Goal: Task Accomplishment & Management: Use online tool/utility

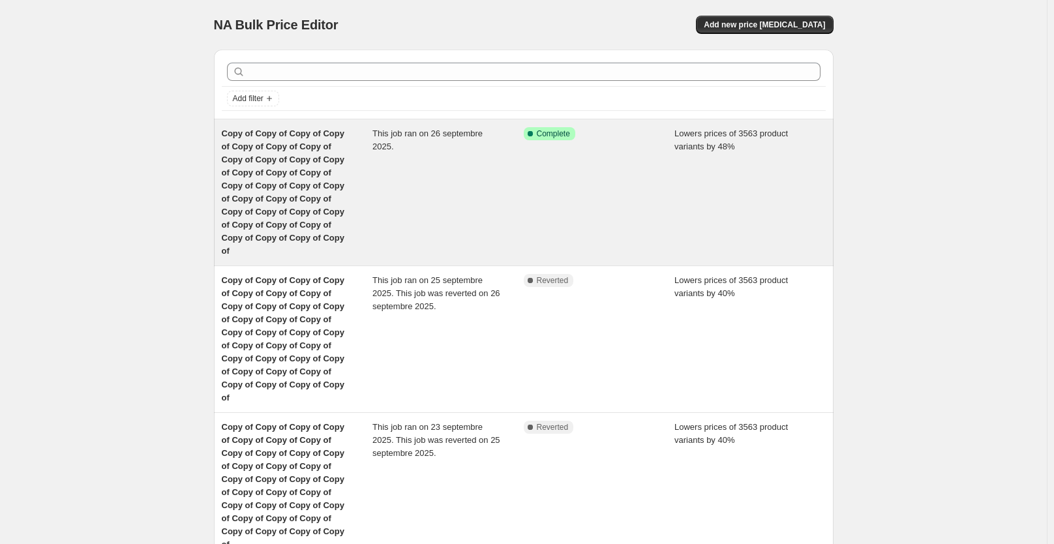
click at [522, 189] on div "This job ran on 26 septembre 2025." at bounding box center [447, 192] width 151 height 130
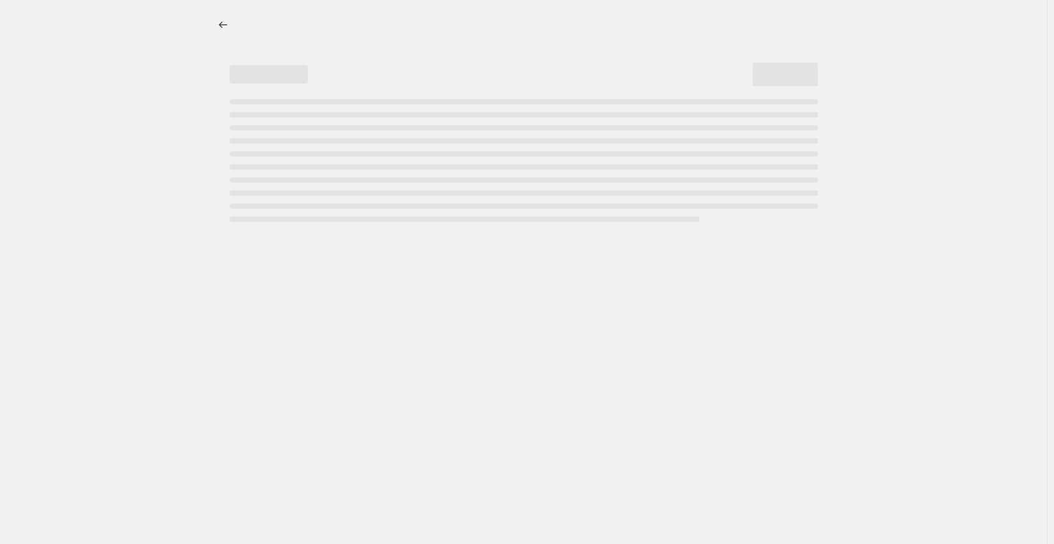
select select "percentage"
select select "not_equal"
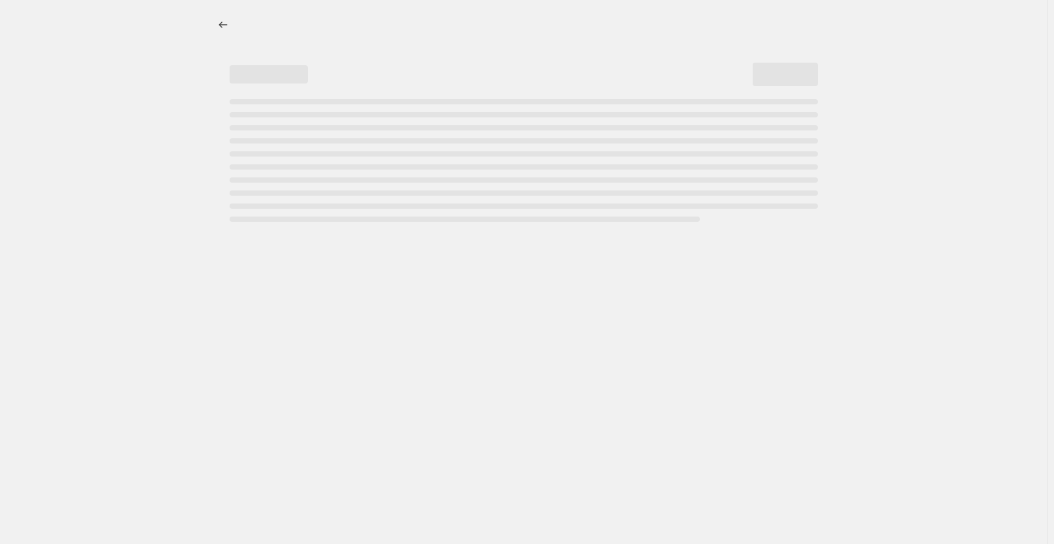
select select "not_equal"
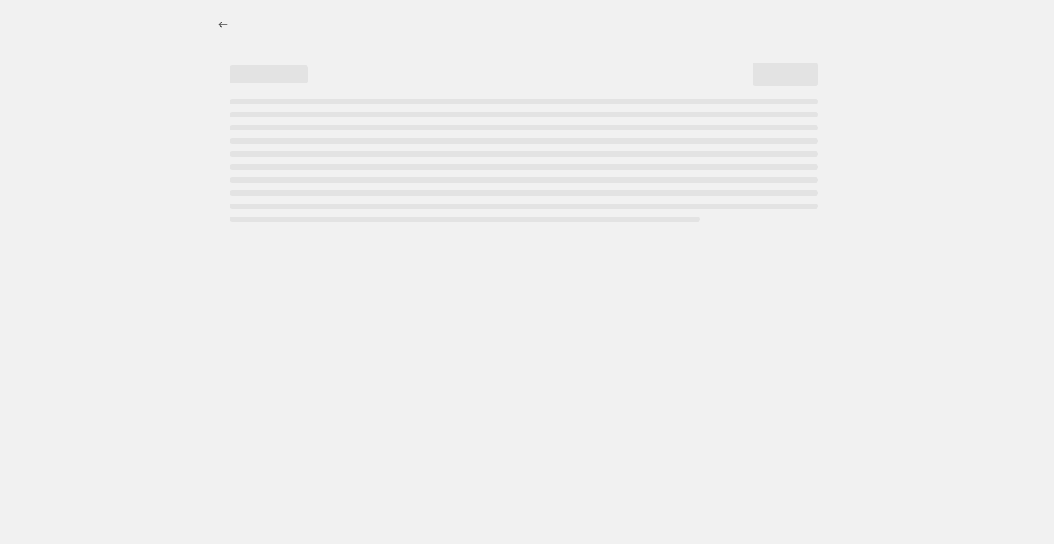
select select "not_equal"
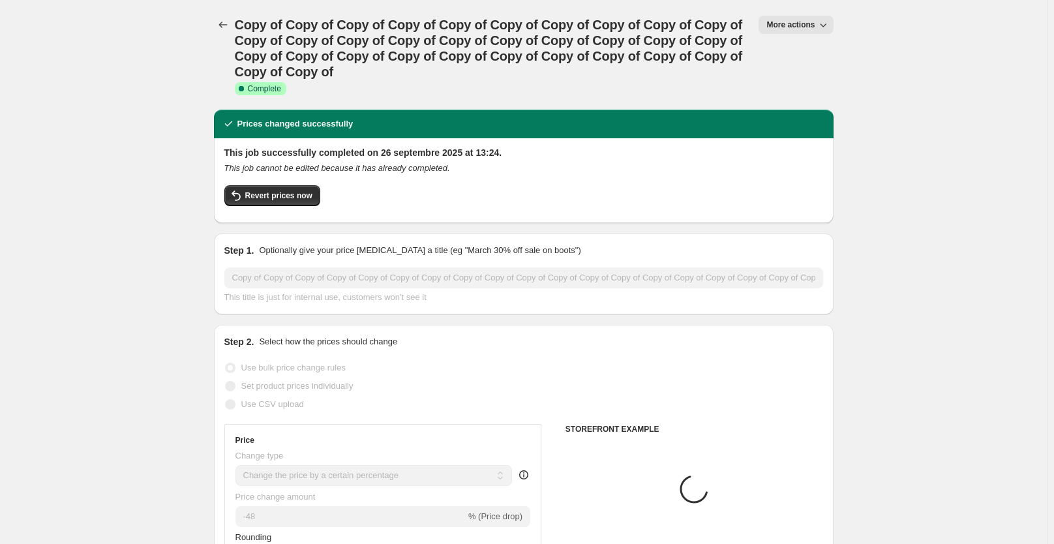
select select "collection"
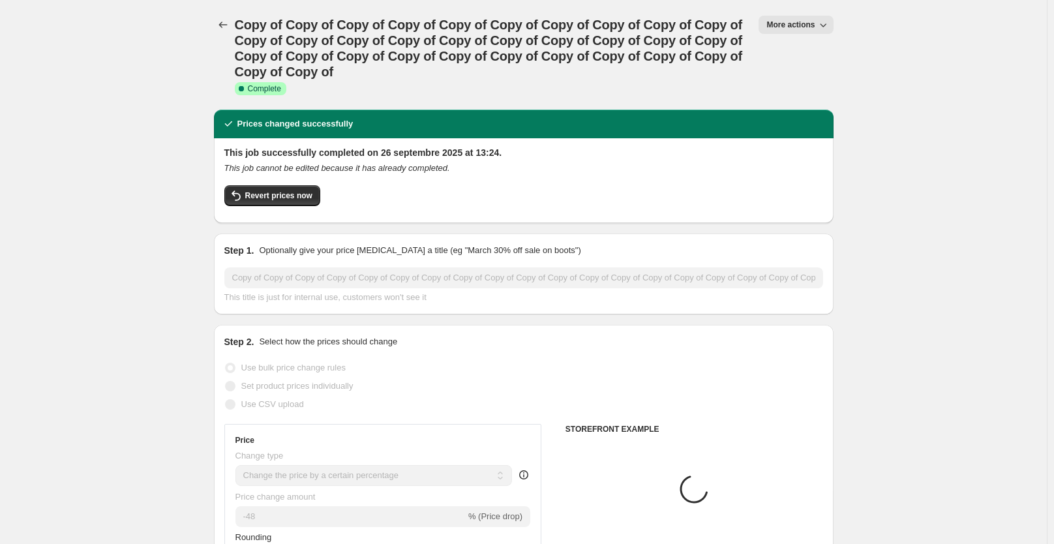
select select "collection"
select select "tag"
click at [808, 20] on button "More actions" at bounding box center [796, 25] width 74 height 18
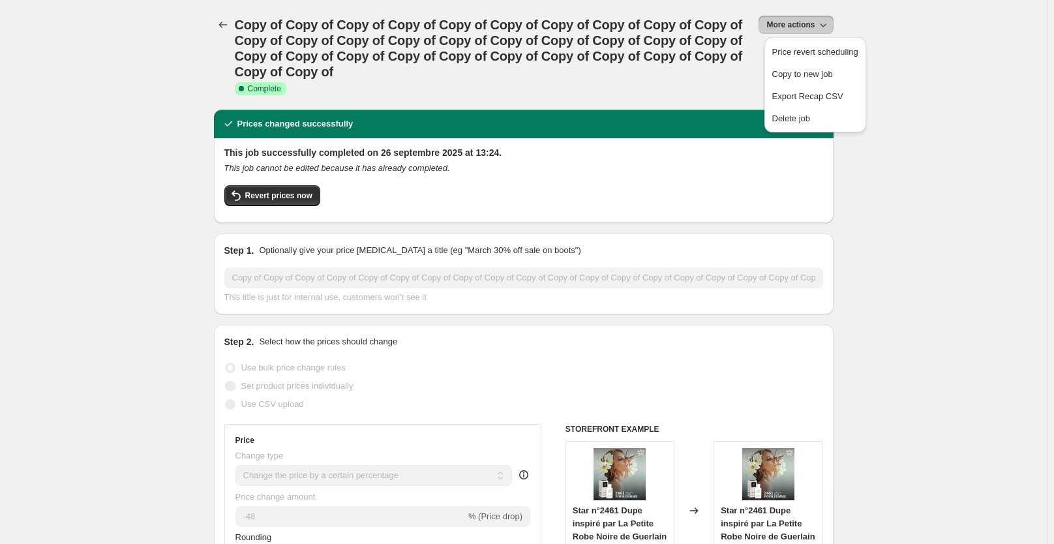
click at [354, 86] on div "Copy of Copy of Copy of Copy of Copy of Copy of Copy of Copy of Copy of Copy of…" at bounding box center [492, 55] width 514 height 78
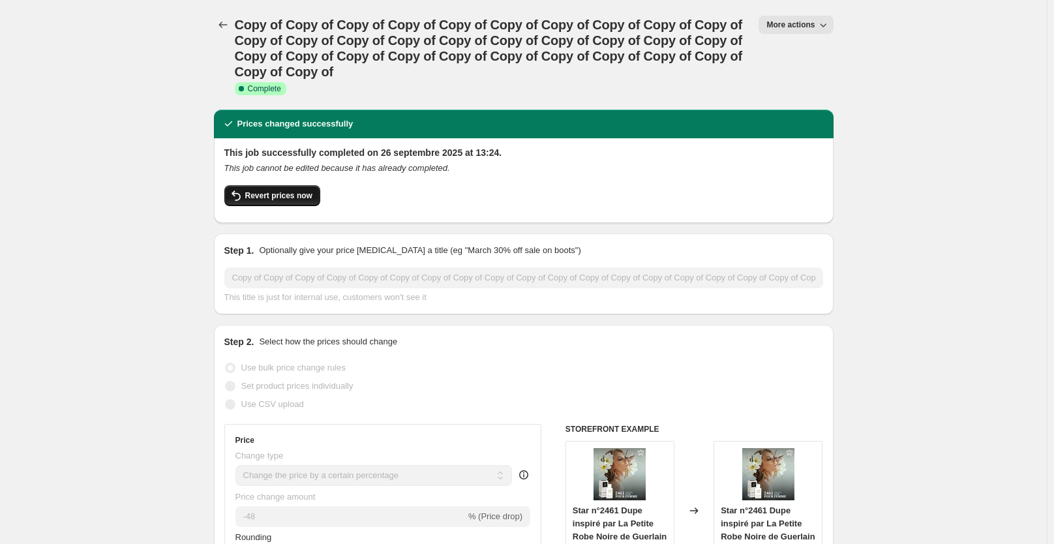
click at [294, 196] on span "Revert prices now" at bounding box center [278, 195] width 67 height 10
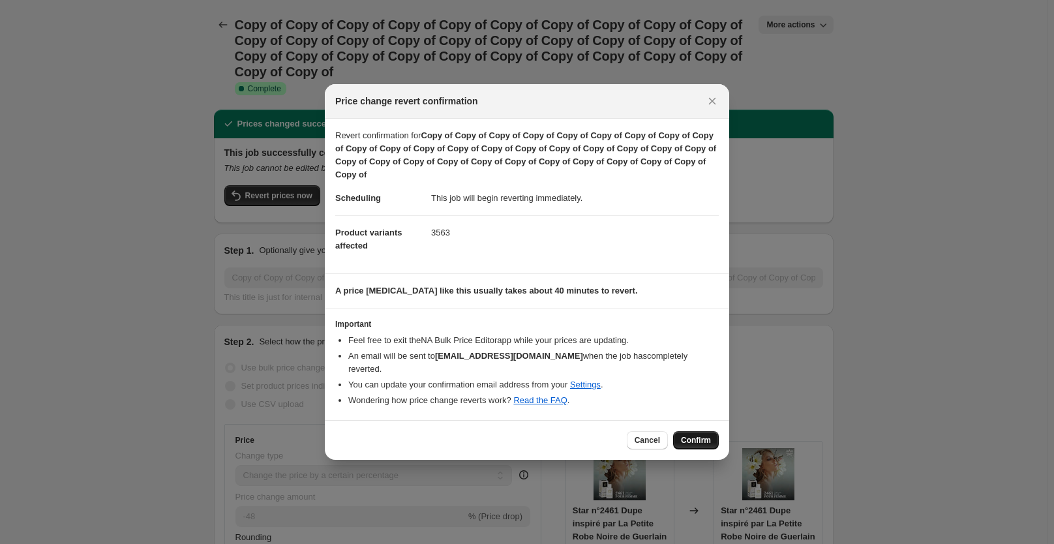
click at [704, 437] on span "Confirm" at bounding box center [696, 440] width 30 height 10
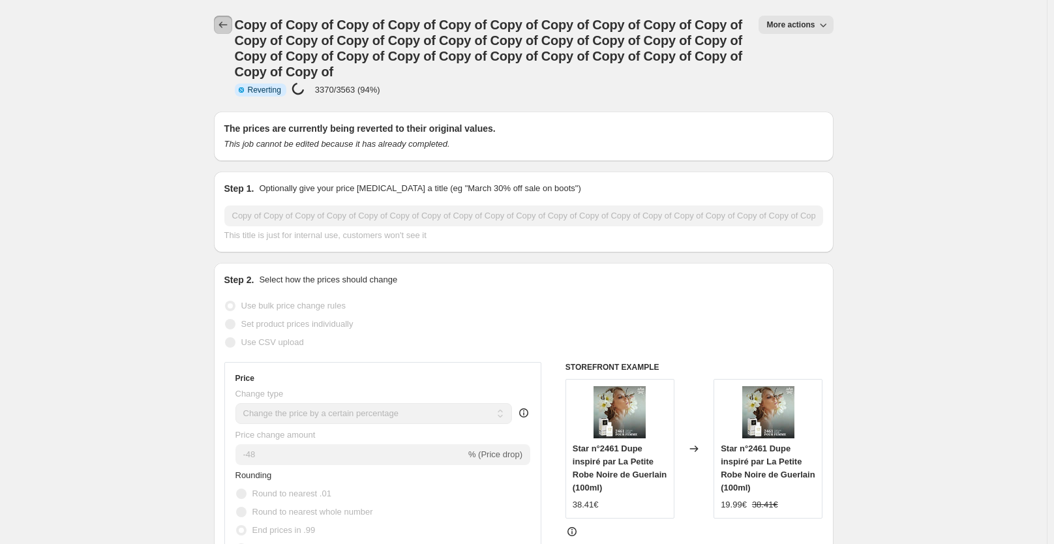
click at [228, 27] on icon "Price change jobs" at bounding box center [223, 24] width 13 height 13
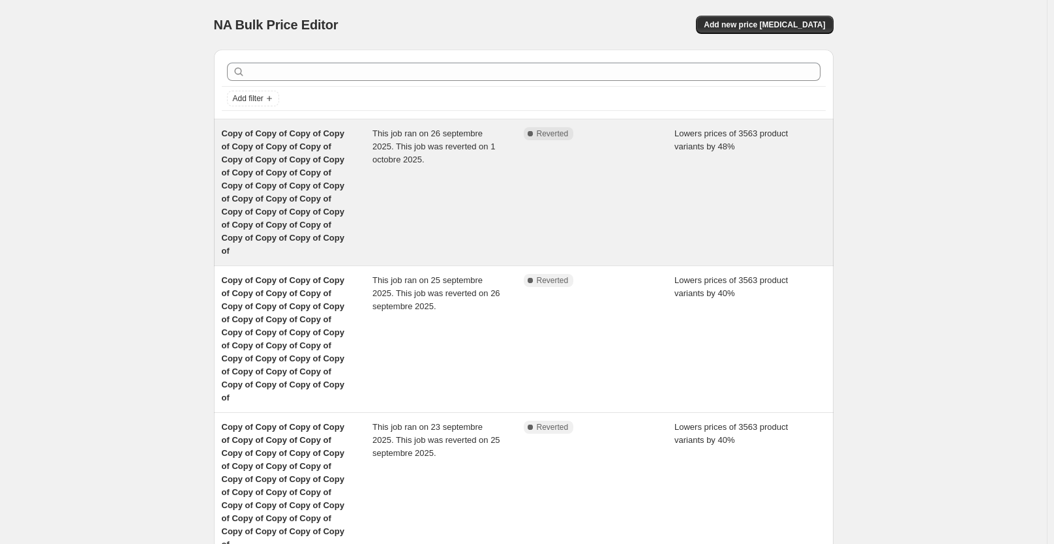
click at [558, 154] on div "Complete Reverted" at bounding box center [599, 192] width 151 height 130
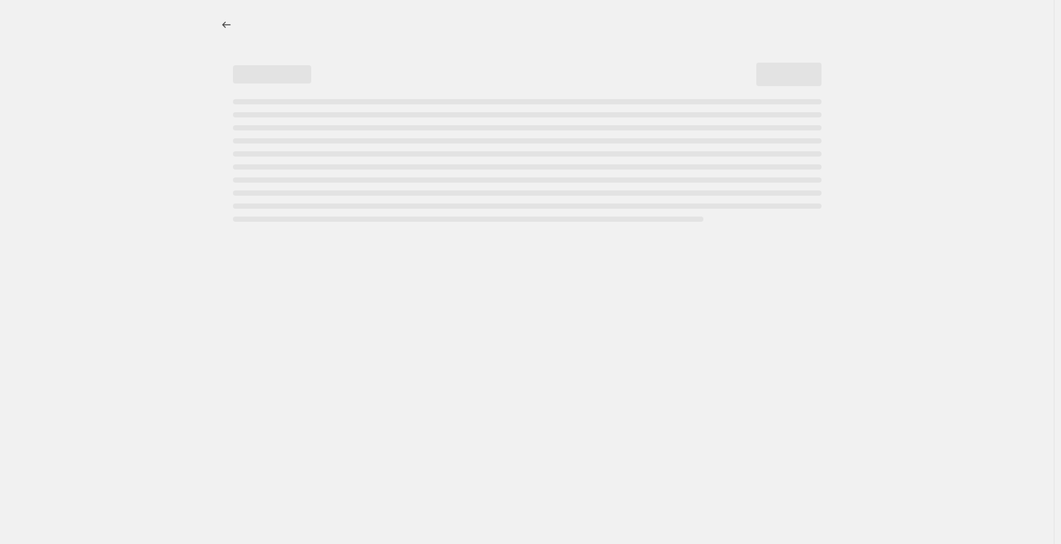
select select "percentage"
select select "collection"
select select "not_equal"
select select "collection"
select select "not_equal"
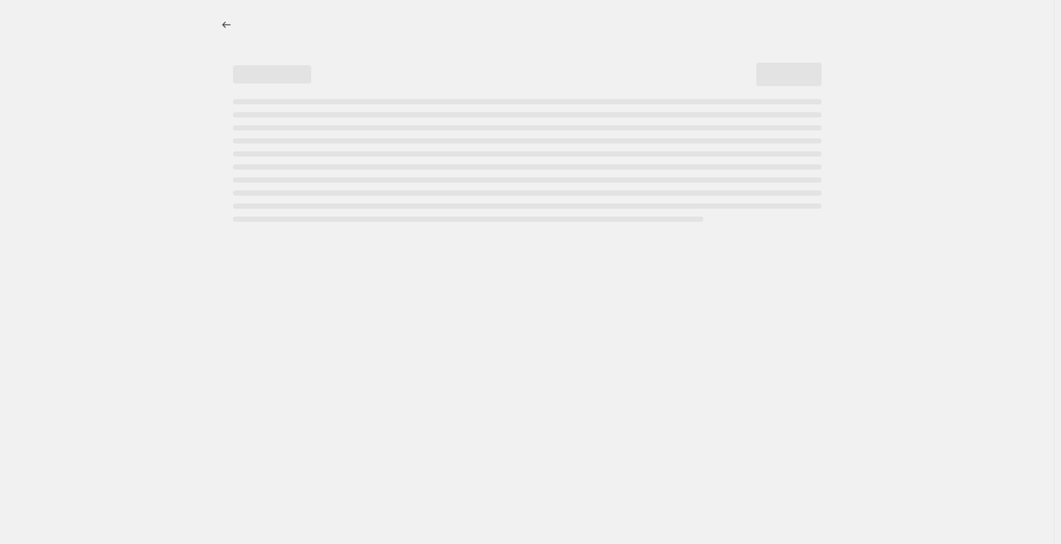
select select "collection"
select select "not_equal"
select select "collection"
select select "not_equal"
select select "collection"
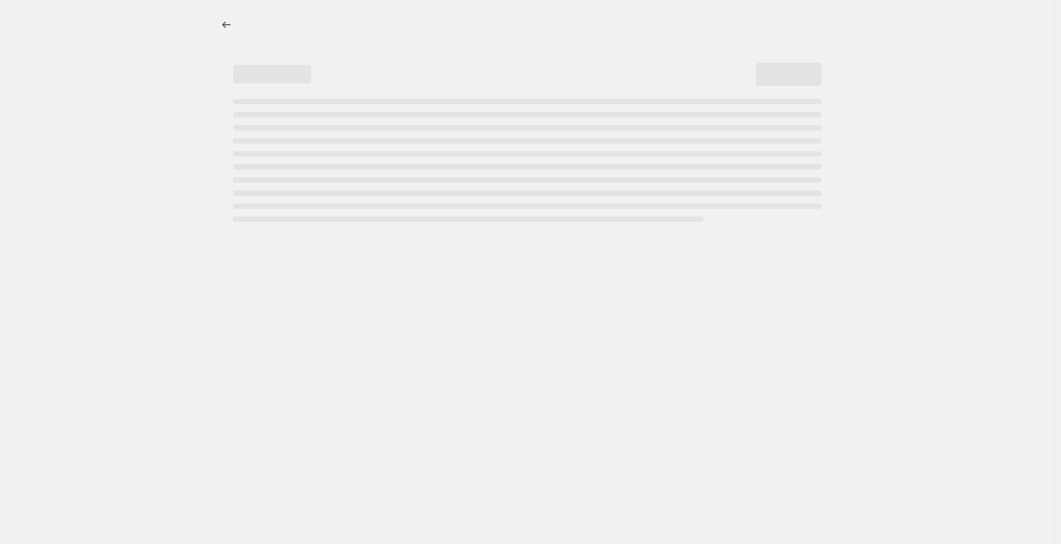
select select "not_equal"
select select "collection"
select select "not_equal"
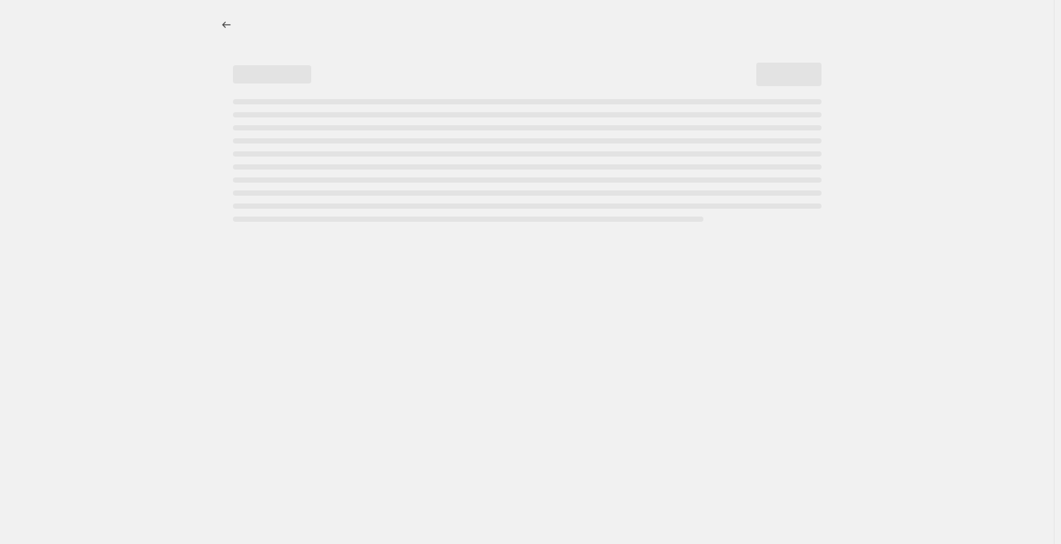
select select "not_equal"
select select "collection"
select select "not_equal"
select select "tag"
select select "not_equal"
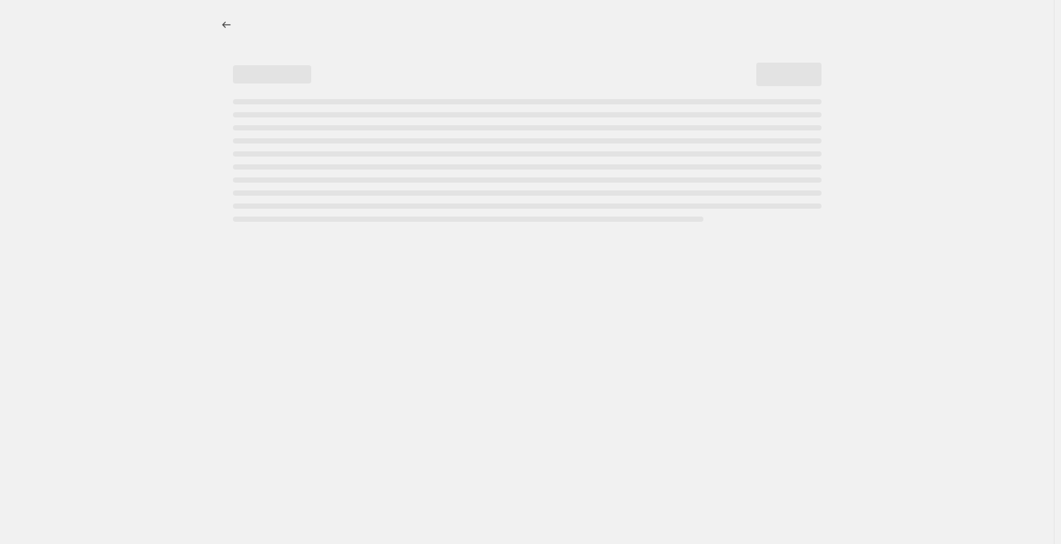
select select "not_equal"
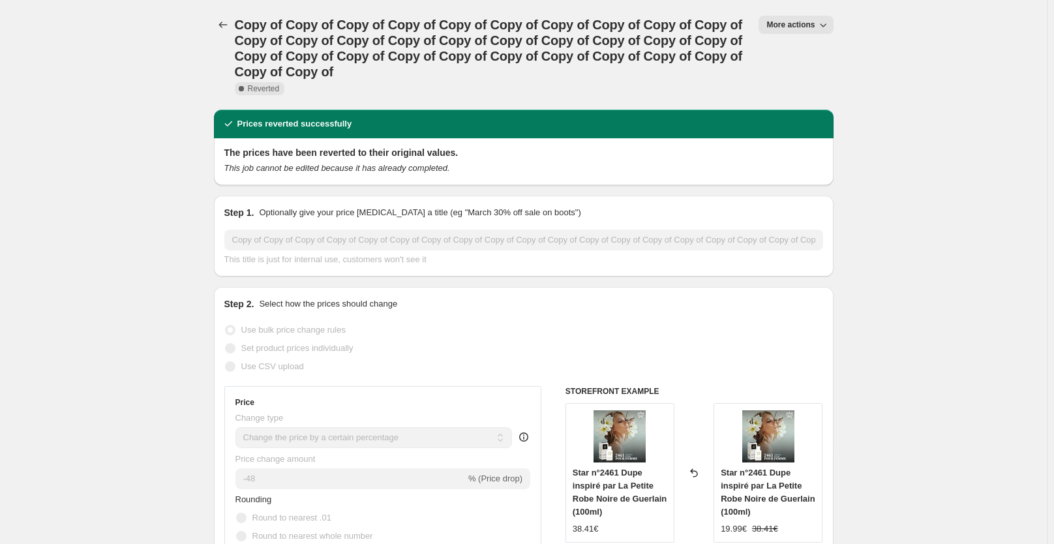
click at [802, 18] on button "More actions" at bounding box center [796, 25] width 74 height 18
click at [795, 53] on span "Copy to new job" at bounding box center [802, 52] width 61 height 10
select select "percentage"
select select "collection"
select select "not_equal"
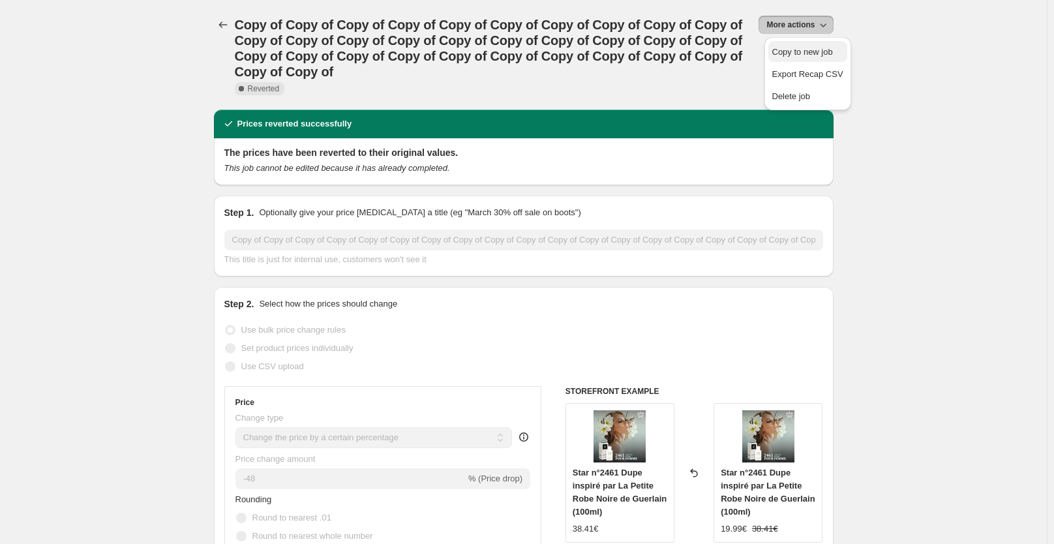
select select "collection"
select select "not_equal"
select select "collection"
select select "not_equal"
select select "collection"
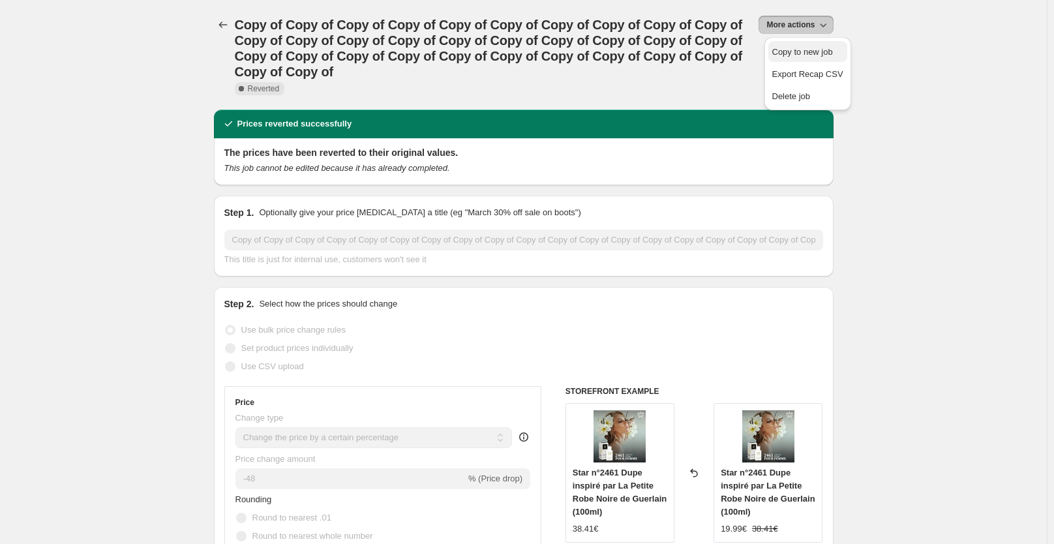
select select "not_equal"
select select "collection"
select select "not_equal"
select select "collection"
select select "not_equal"
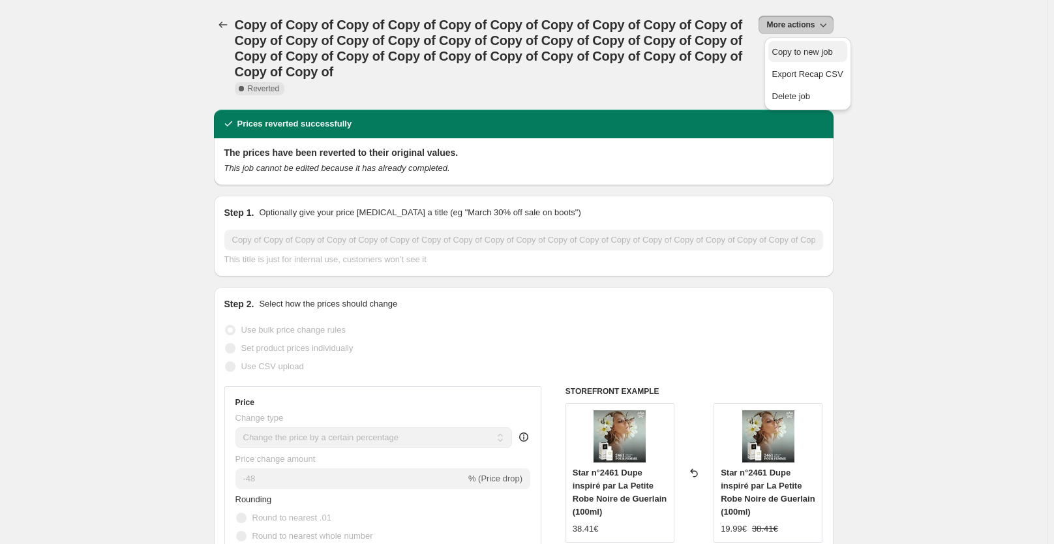
select select "not_equal"
select select "collection"
select select "not_equal"
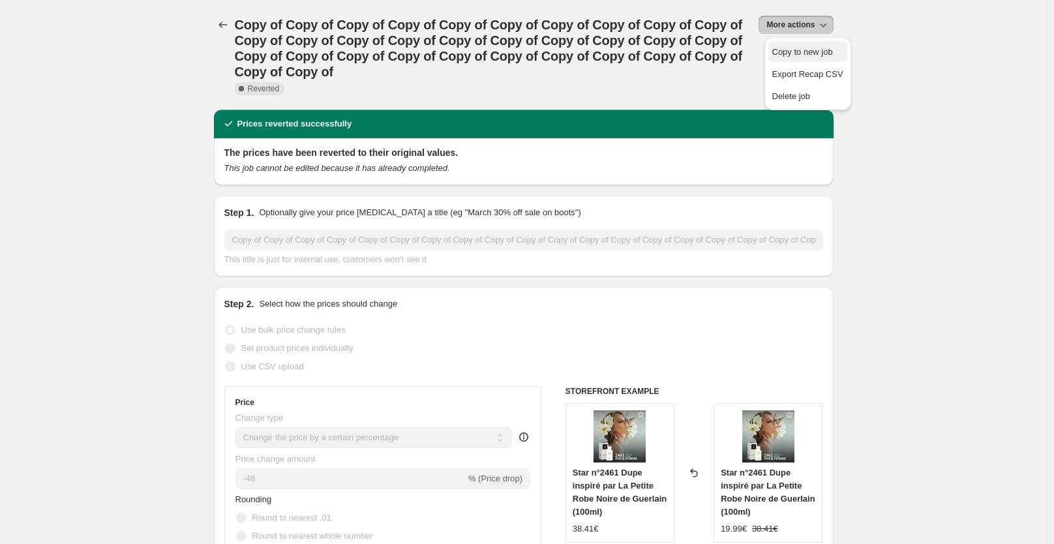
select select "tag"
select select "not_equal"
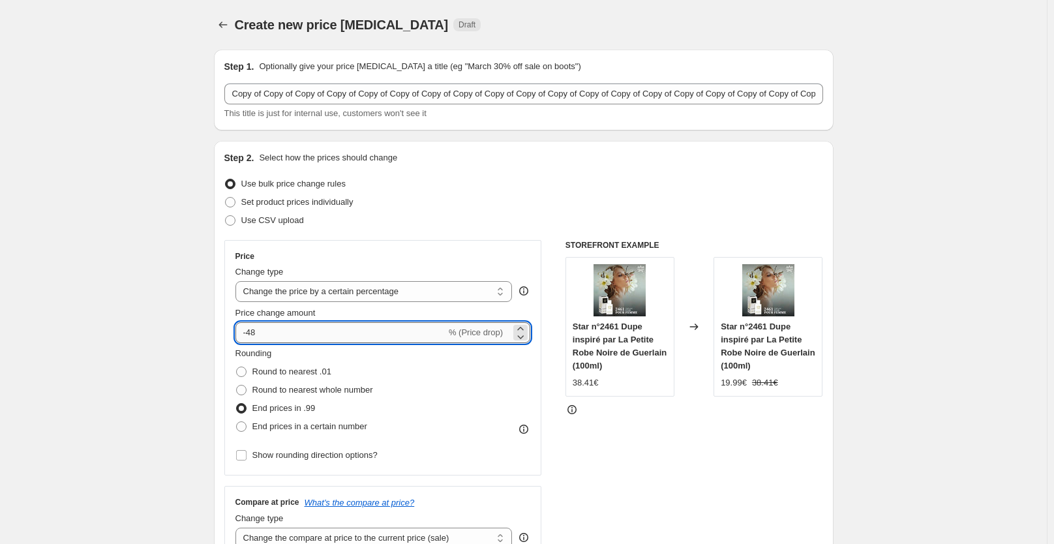
click at [264, 333] on input "-48" at bounding box center [340, 332] width 211 height 21
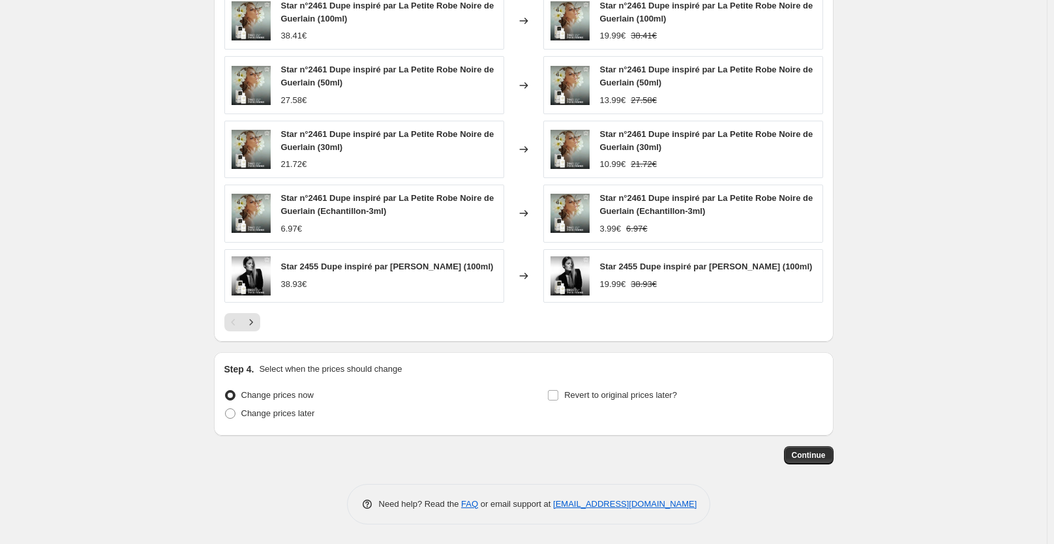
scroll to position [1244, 0]
type input "-40"
click at [541, 334] on div "PRICE CHANGE PREVIEW Over 250 product variants would be affected by this price …" at bounding box center [524, 144] width 620 height 395
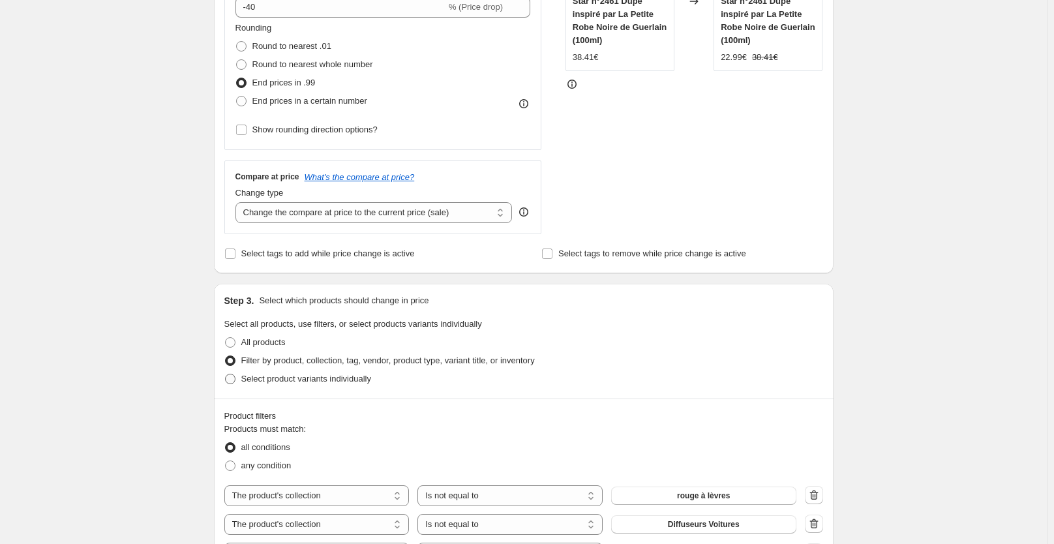
scroll to position [307, 0]
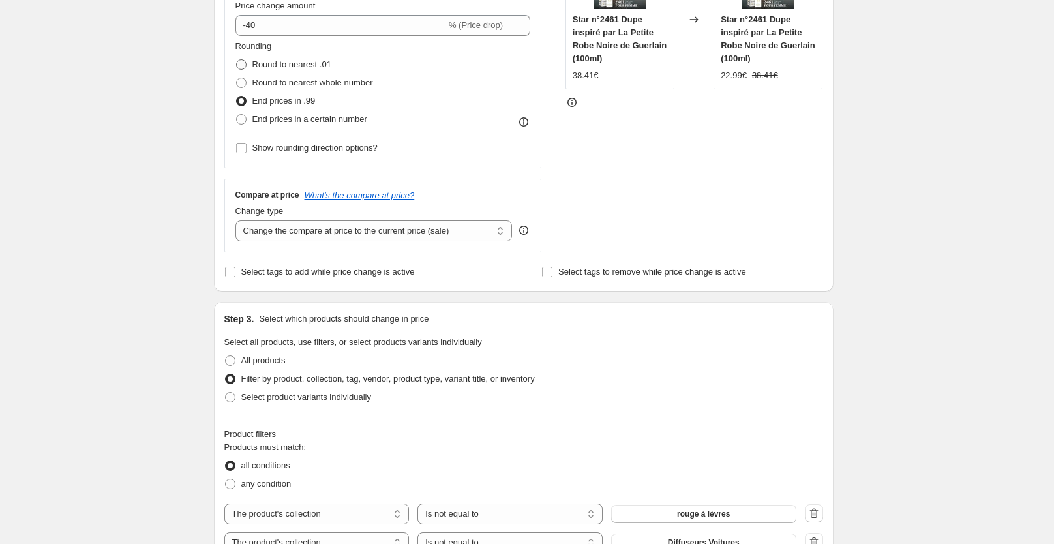
click at [276, 61] on span "Round to nearest .01" at bounding box center [291, 64] width 79 height 10
click at [237, 60] on input "Round to nearest .01" at bounding box center [236, 59] width 1 height 1
radio input "true"
click at [663, 249] on div "STOREFRONT EXAMPLE Star n°2461 Dupe inspiré par La Petite Robe Noire de Guerlai…" at bounding box center [695, 93] width 258 height 320
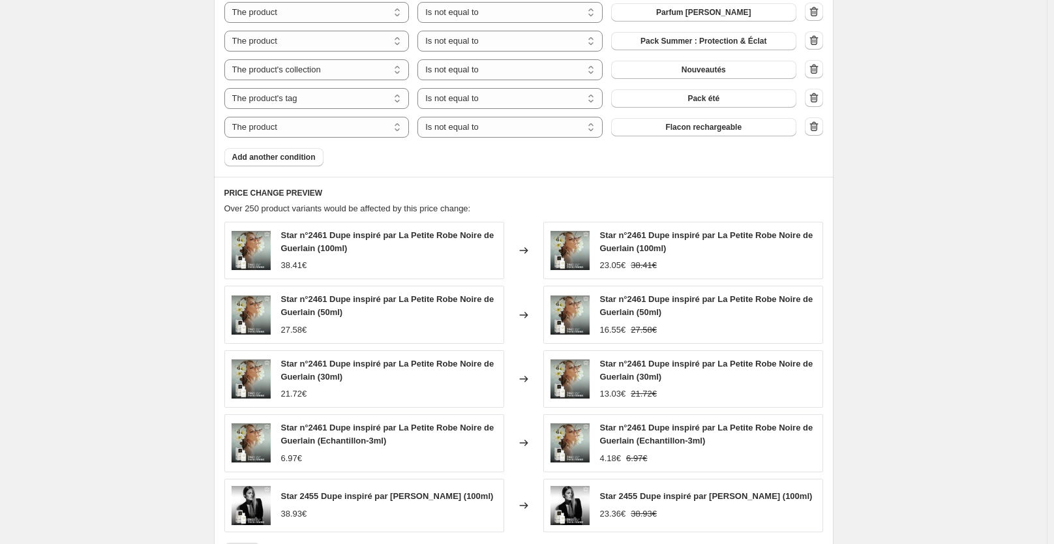
scroll to position [1244, 0]
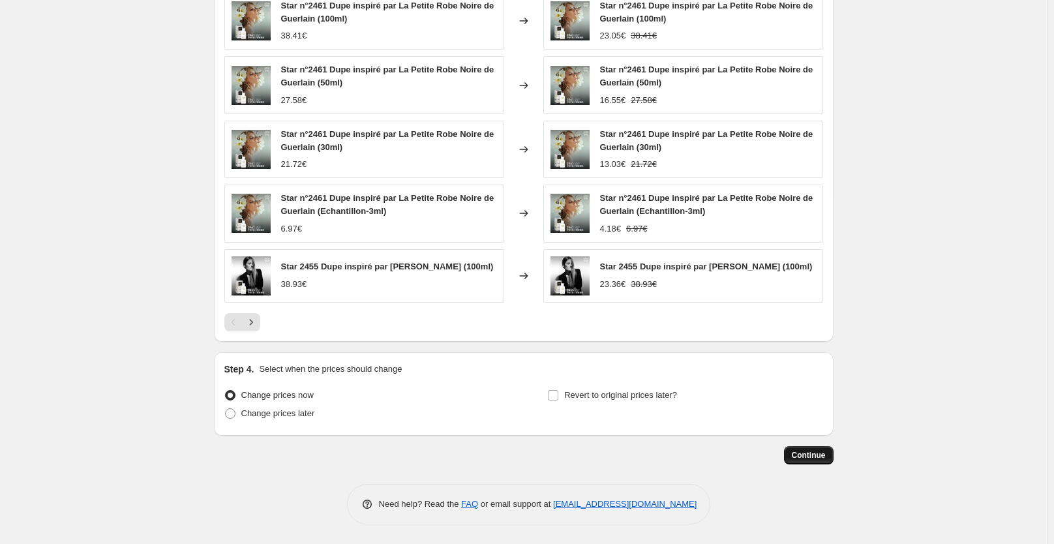
click at [813, 457] on span "Continue" at bounding box center [809, 455] width 34 height 10
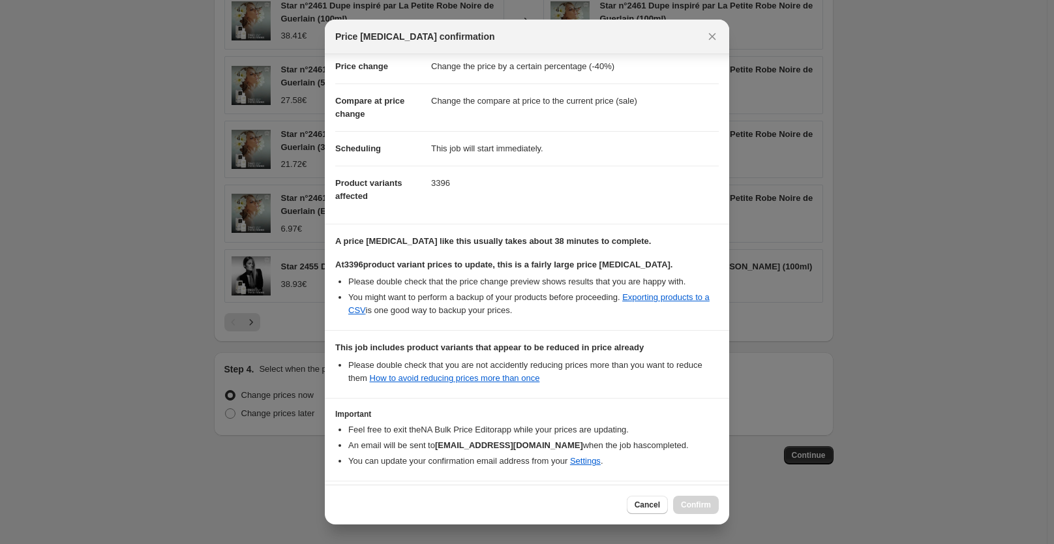
scroll to position [116, 0]
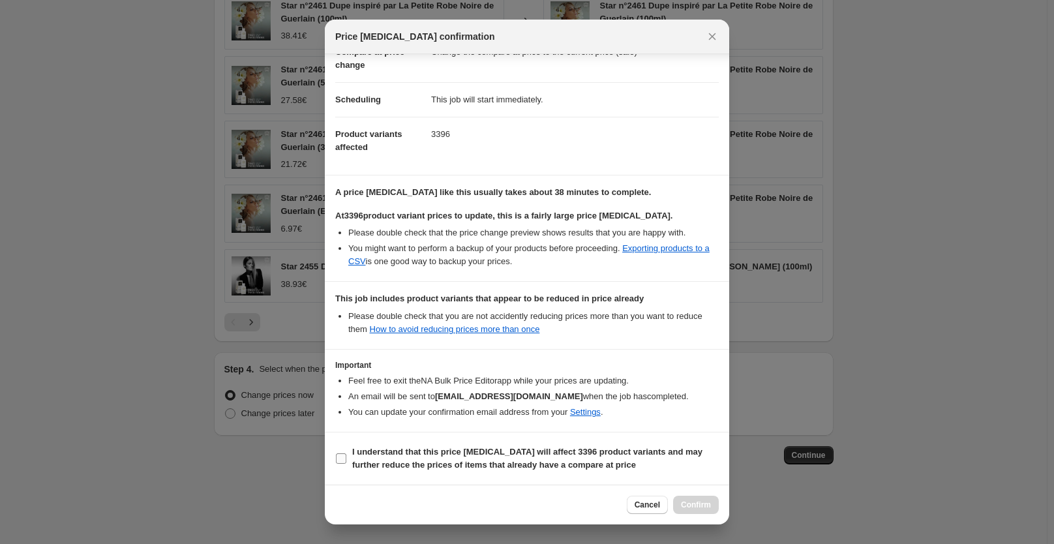
click at [437, 454] on b "I understand that this price [MEDICAL_DATA] will affect 3396 product variants a…" at bounding box center [527, 458] width 350 height 23
click at [346, 454] on input "I understand that this price [MEDICAL_DATA] will affect 3396 product variants a…" at bounding box center [341, 458] width 10 height 10
checkbox input "true"
click at [699, 505] on span "Confirm" at bounding box center [696, 505] width 30 height 10
type input "Copy of Copy of Copy of Copy of Copy of Copy of Copy of Copy of Copy of Copy of…"
